Goal: Task Accomplishment & Management: Complete application form

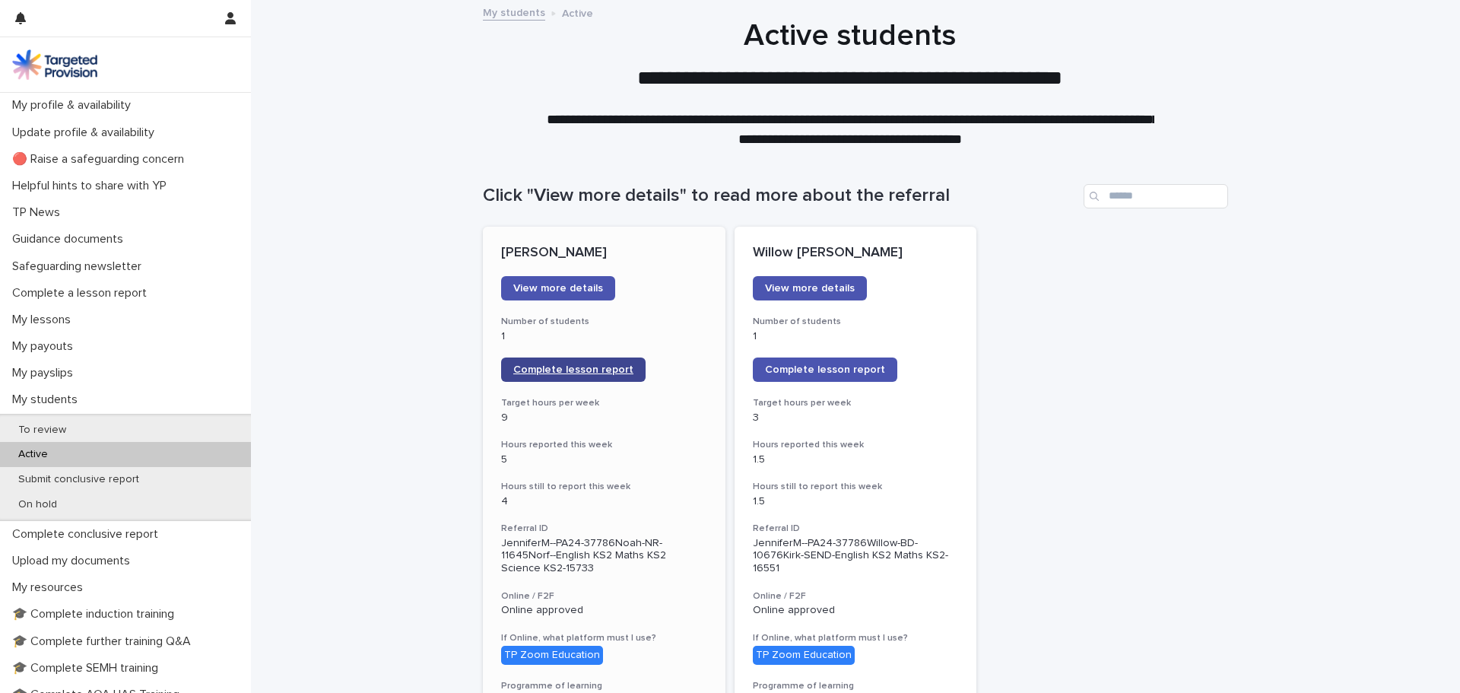
click at [594, 370] on span "Complete lesson report" at bounding box center [573, 369] width 120 height 11
click at [579, 360] on link "Complete lesson report" at bounding box center [573, 369] width 144 height 24
click at [566, 363] on link "Complete lesson report" at bounding box center [573, 369] width 144 height 24
